Goal: Transaction & Acquisition: Purchase product/service

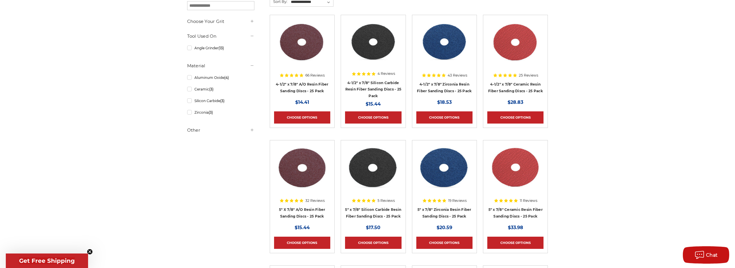
scroll to position [116, 0]
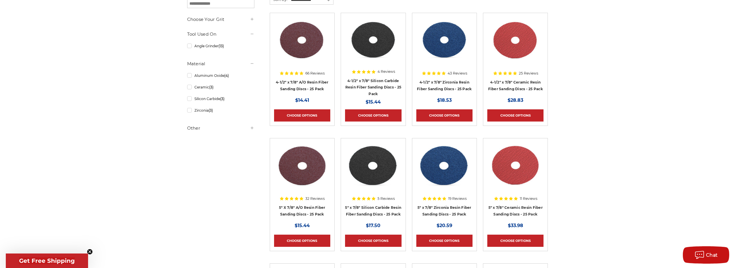
click at [447, 170] on img at bounding box center [444, 165] width 56 height 46
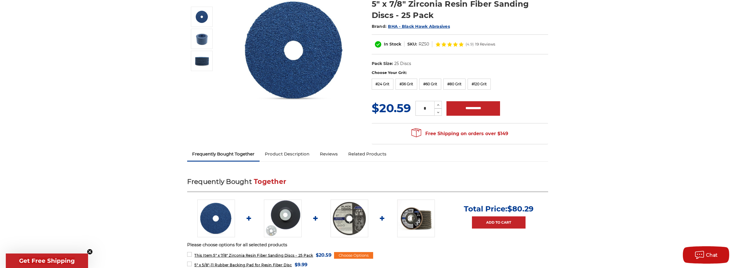
scroll to position [87, 0]
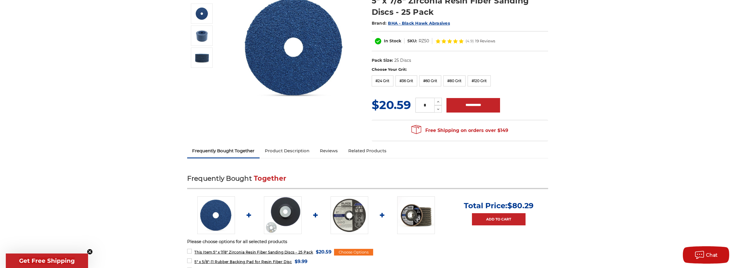
click at [91, 252] on icon "Close teaser" at bounding box center [90, 251] width 2 height 2
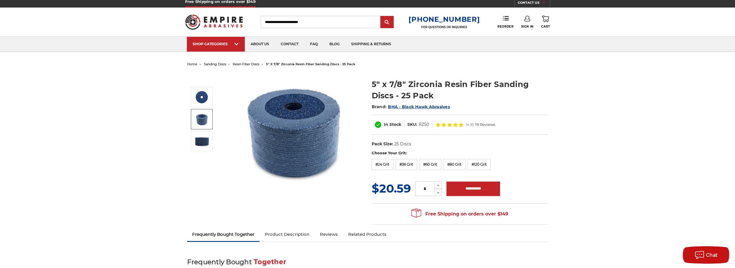
scroll to position [0, 0]
